Goal: Task Accomplishment & Management: Manage account settings

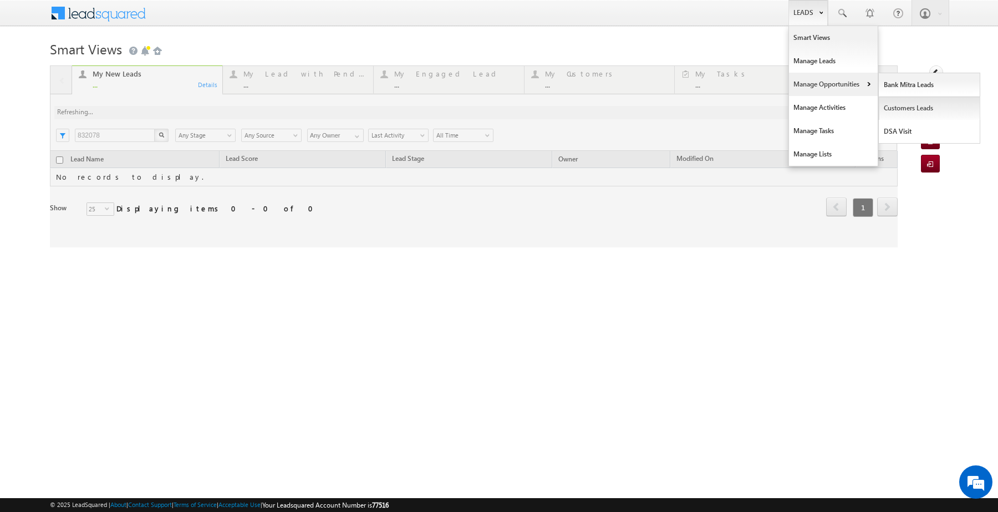
click at [890, 112] on link "Customers Leads" at bounding box center [929, 107] width 101 height 23
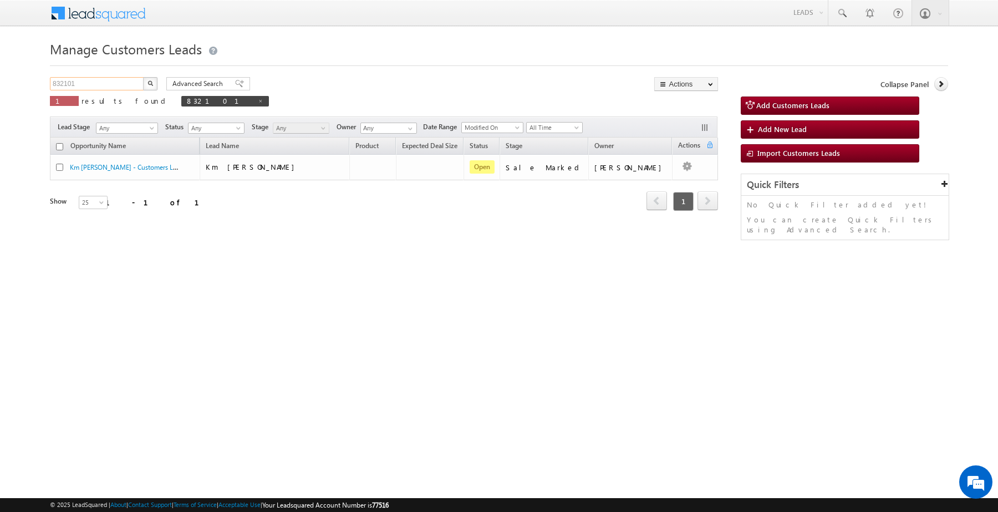
click at [124, 82] on input "832101" at bounding box center [97, 83] width 95 height 13
paste input "58"
type input "832158"
click at [152, 83] on img "button" at bounding box center [150, 83] width 6 height 6
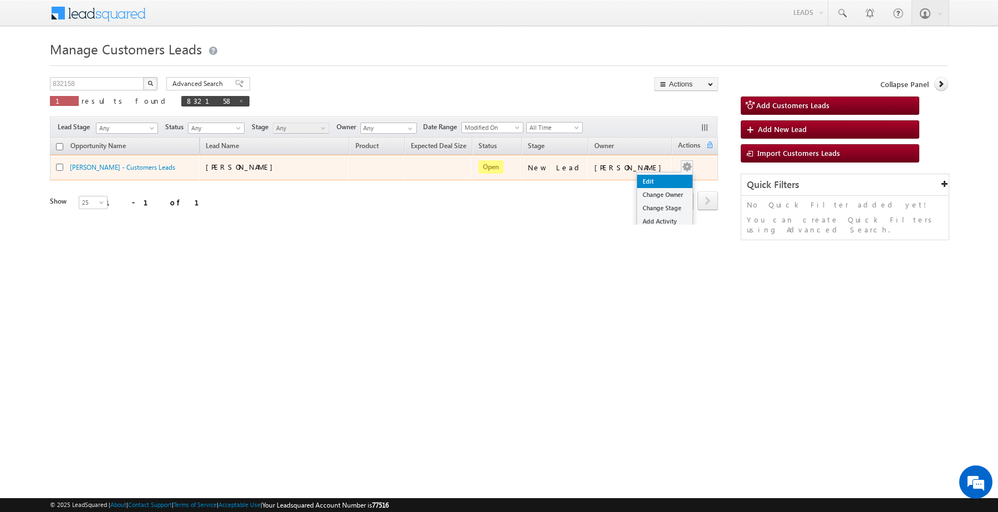
click at [650, 181] on link "Edit" at bounding box center [664, 181] width 55 height 13
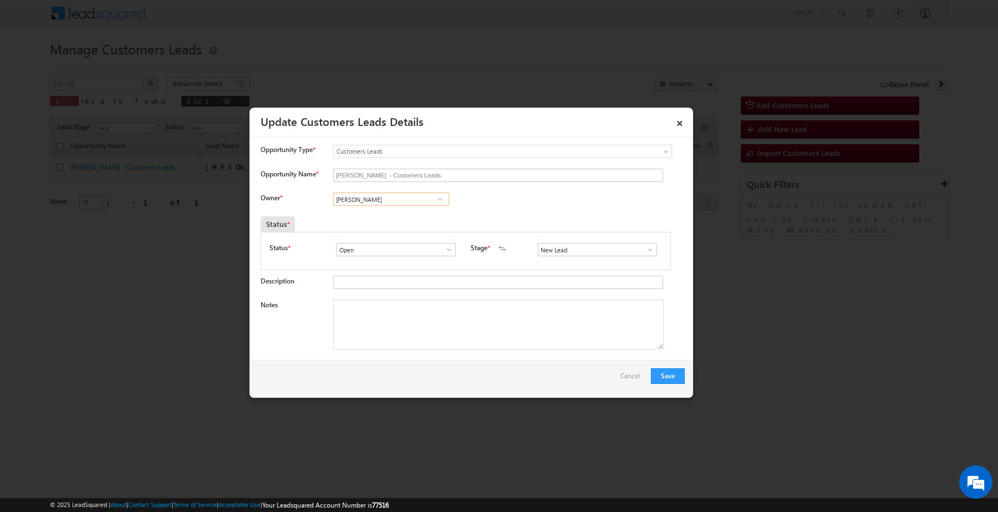
click at [402, 204] on input "Vikas Halwai" at bounding box center [391, 198] width 116 height 13
paste input "Kleram Rebar"
click at [378, 217] on link "Kleram Rabari kleram.rabari@sgrlimited.in" at bounding box center [391, 216] width 116 height 21
type input "Kleram Rabari"
click at [445, 312] on textarea "Notes" at bounding box center [498, 324] width 330 height 50
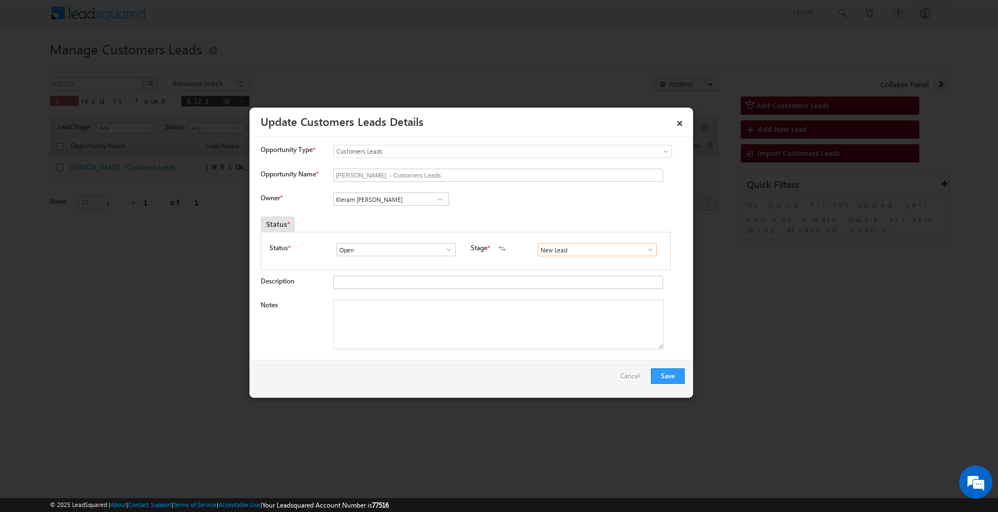
click at [573, 251] on input "New Lead" at bounding box center [597, 249] width 119 height 13
click at [554, 267] on link "Sales Marked" at bounding box center [597, 262] width 119 height 13
type input "Sales Marked"
click at [492, 309] on textarea "Notes" at bounding box center [498, 324] width 330 height 50
paste textarea "Kleram Rebari"
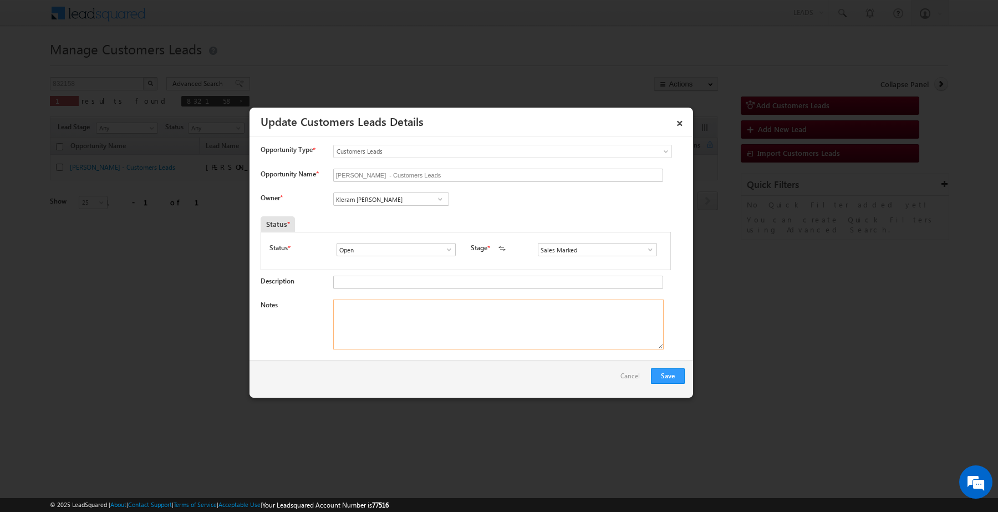
type textarea "Kleram Rebari"
click at [492, 309] on textarea "Kleram Rebari" at bounding box center [498, 324] width 330 height 50
type textarea "Customer required 7 lakh rupees"
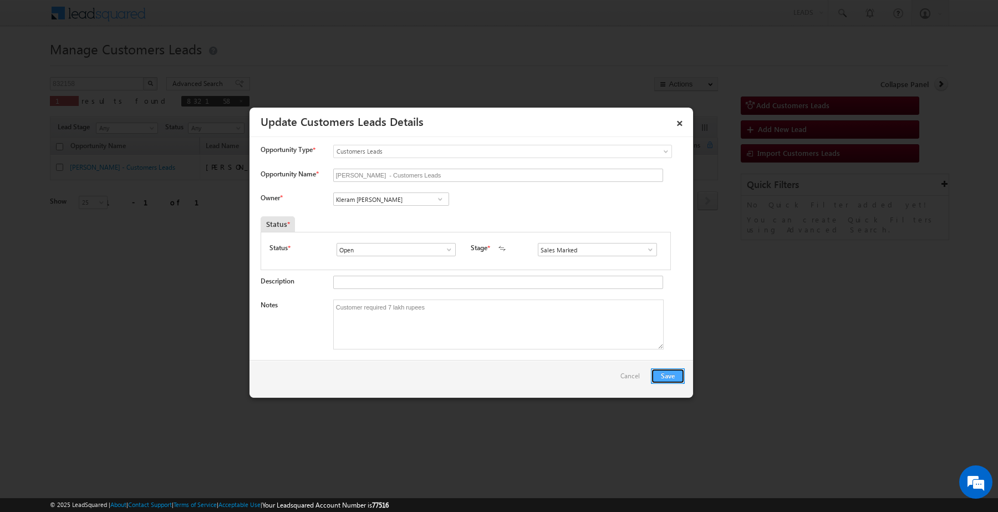
click at [666, 379] on button "Save" at bounding box center [668, 376] width 34 height 16
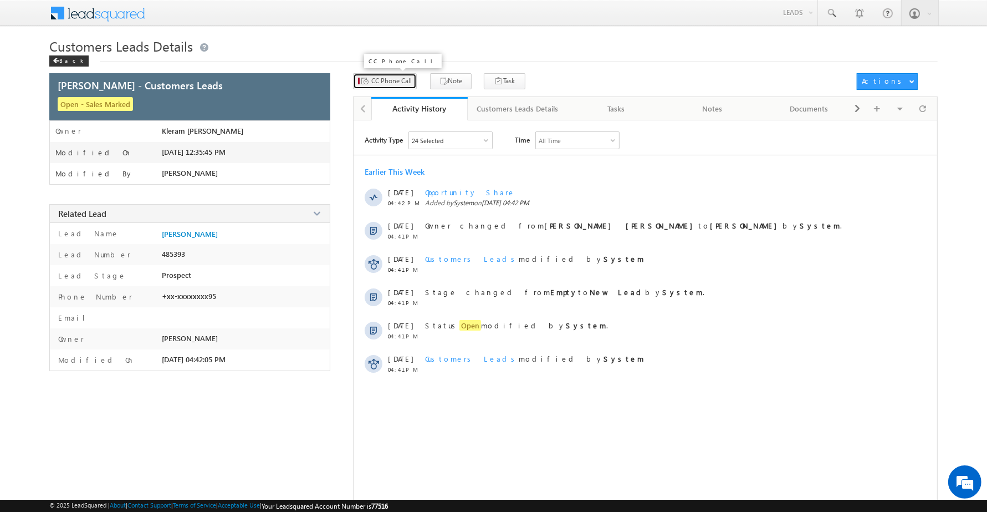
click at [385, 81] on span "CC Phone Call" at bounding box center [391, 81] width 40 height 10
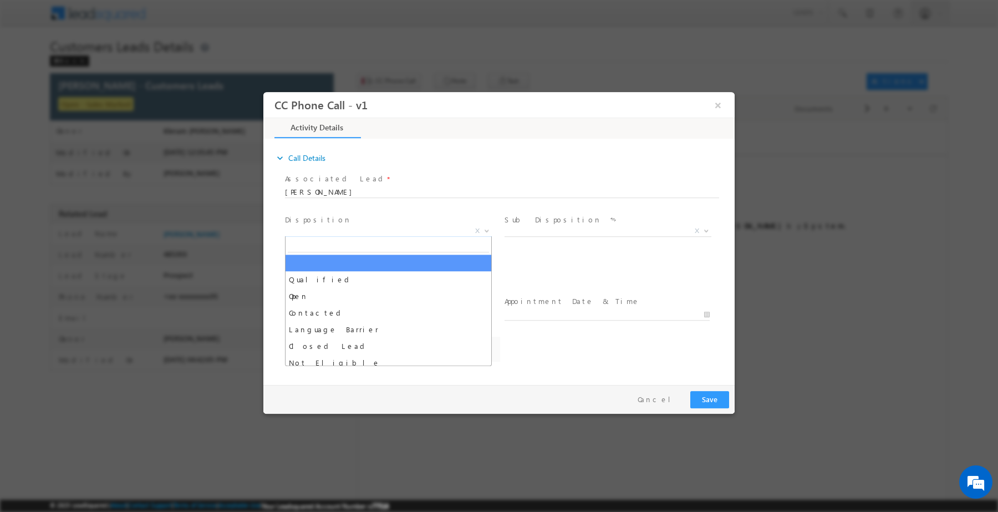
click at [369, 232] on span "X" at bounding box center [388, 230] width 207 height 11
type input "s"
select select "Rose.Shyse+sgrl@leadsquared.com"
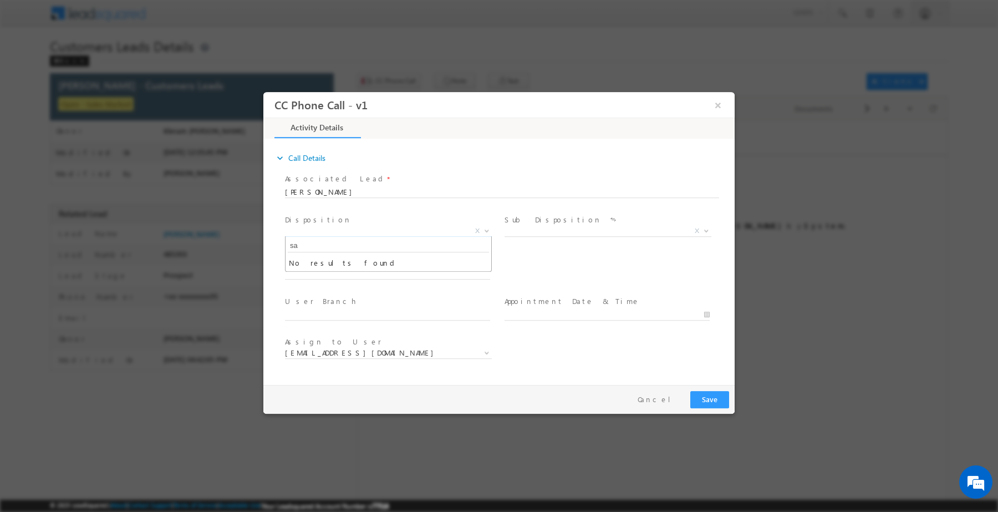
type input "s"
type input "q"
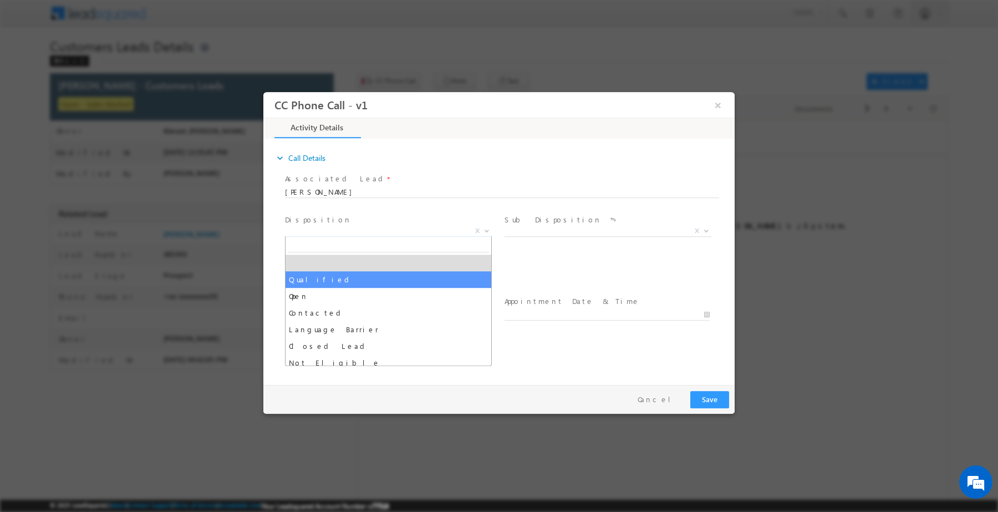
select select "Qualified"
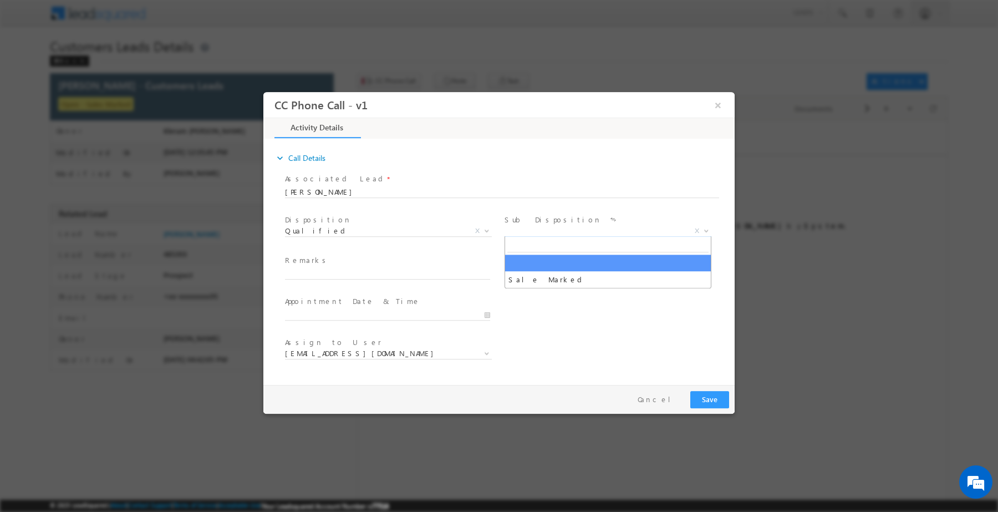
click at [547, 225] on span "X" at bounding box center [607, 230] width 207 height 11
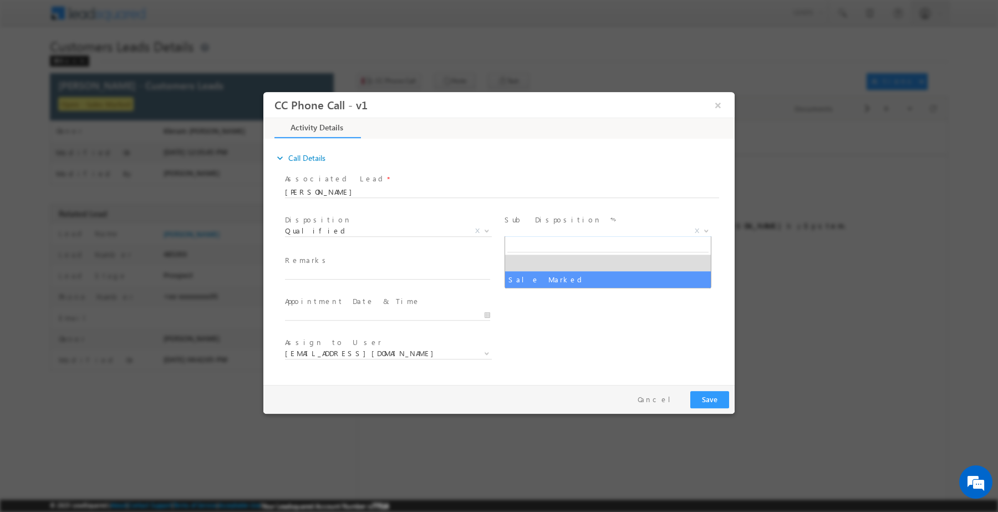
select select "Sale Marked"
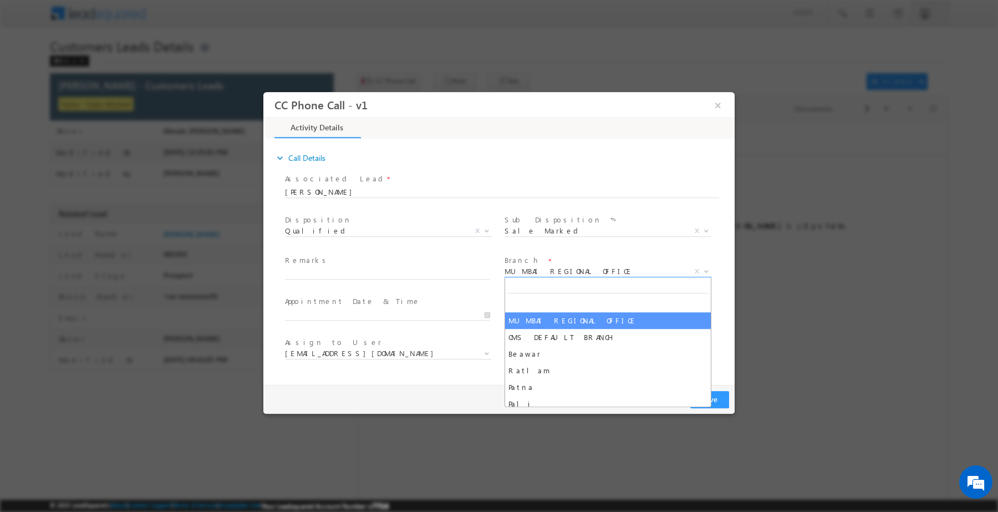
click at [575, 269] on span "MUMBAI REGIONAL OFFICE" at bounding box center [594, 271] width 180 height 10
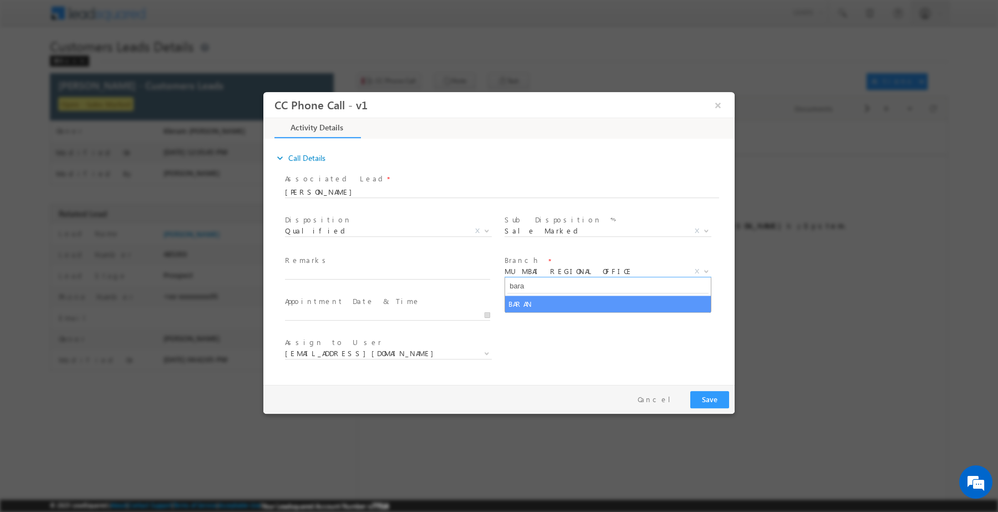
type input "bara"
select select "BARAN"
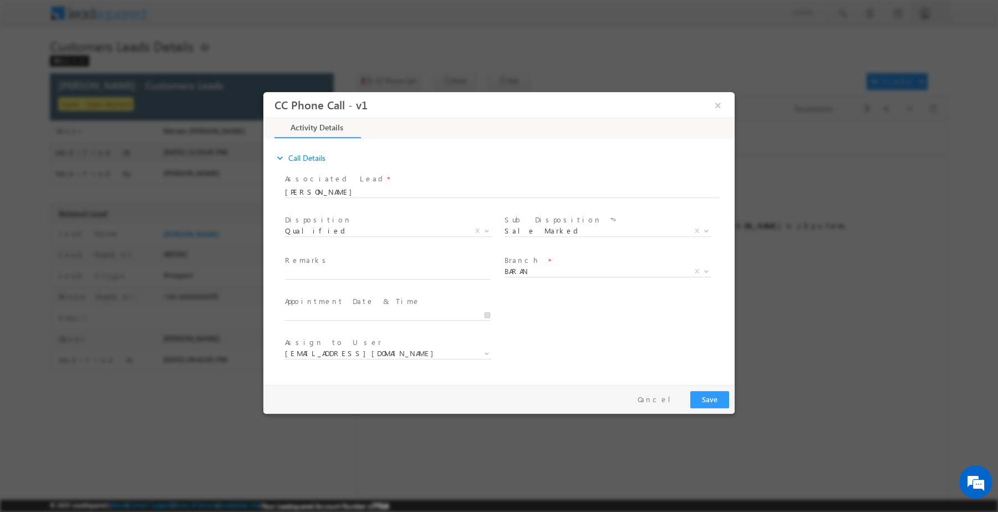
click at [349, 279] on span at bounding box center [387, 284] width 205 height 12
click at [349, 274] on input "text" at bounding box center [387, 273] width 205 height 11
select select "ajay.gocher@sgrlimited.in"
click at [372, 275] on input "Customer Required Top-Up Loan (Sales Mark)" at bounding box center [387, 273] width 205 height 11
type input "Customer Required Top-Up 7 lakh Loan (Sales Mark)"
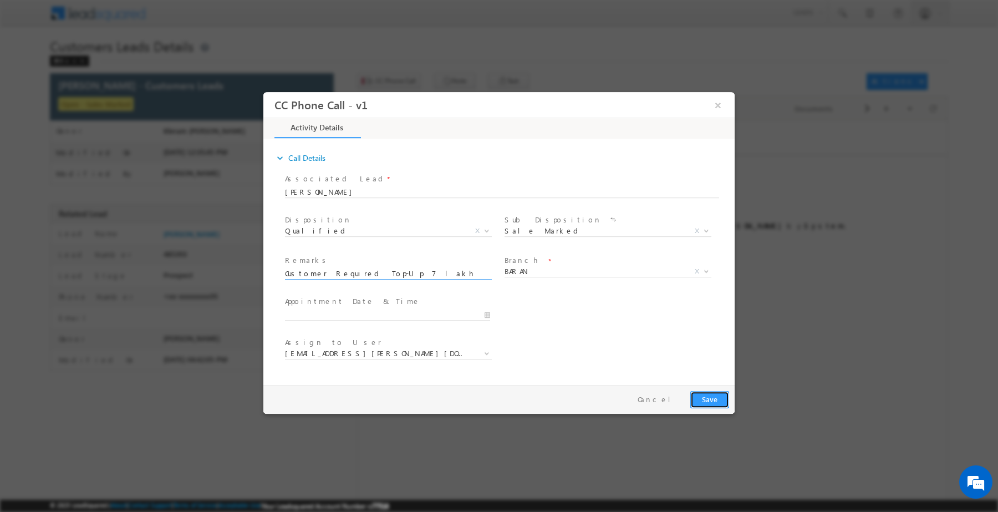
click at [710, 404] on button "Save" at bounding box center [709, 398] width 39 height 17
